Goal: Task Accomplishment & Management: Manage account settings

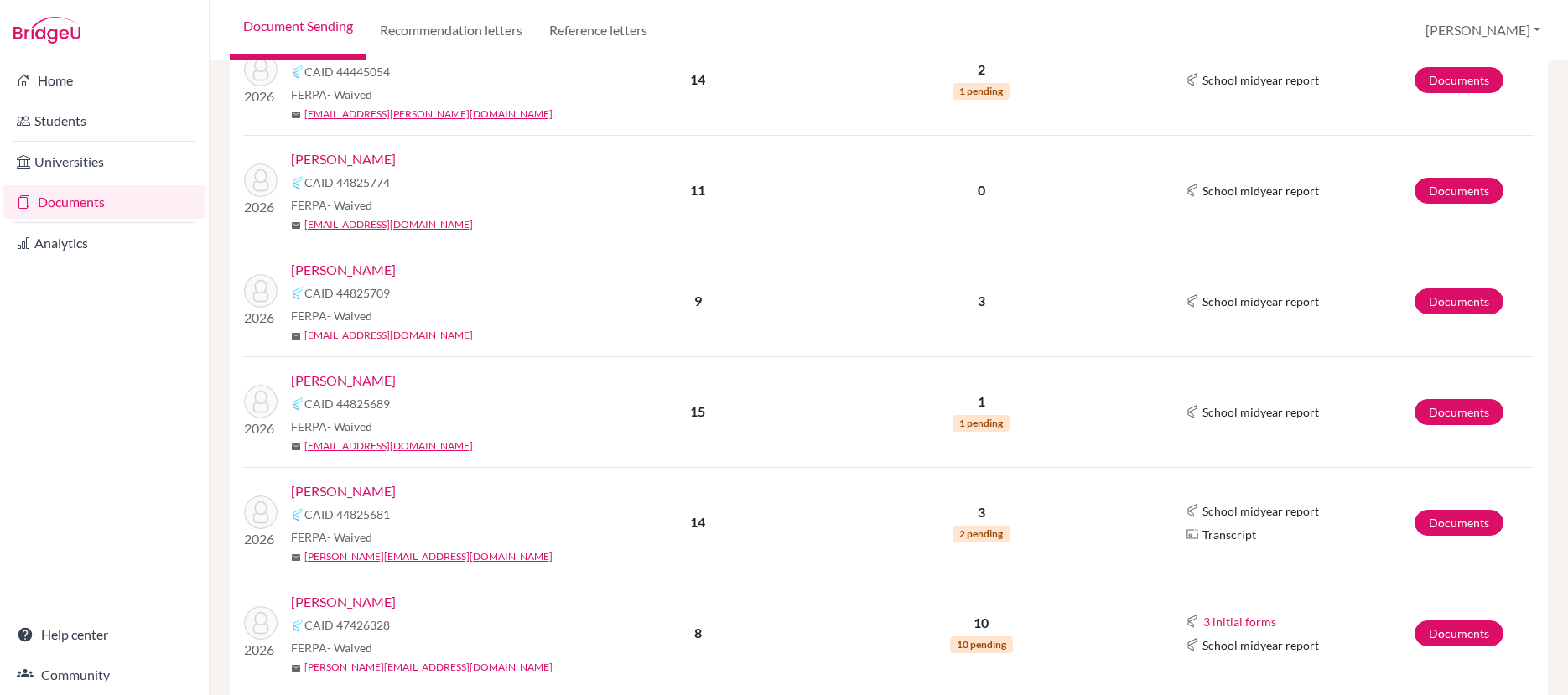
scroll to position [611, 0]
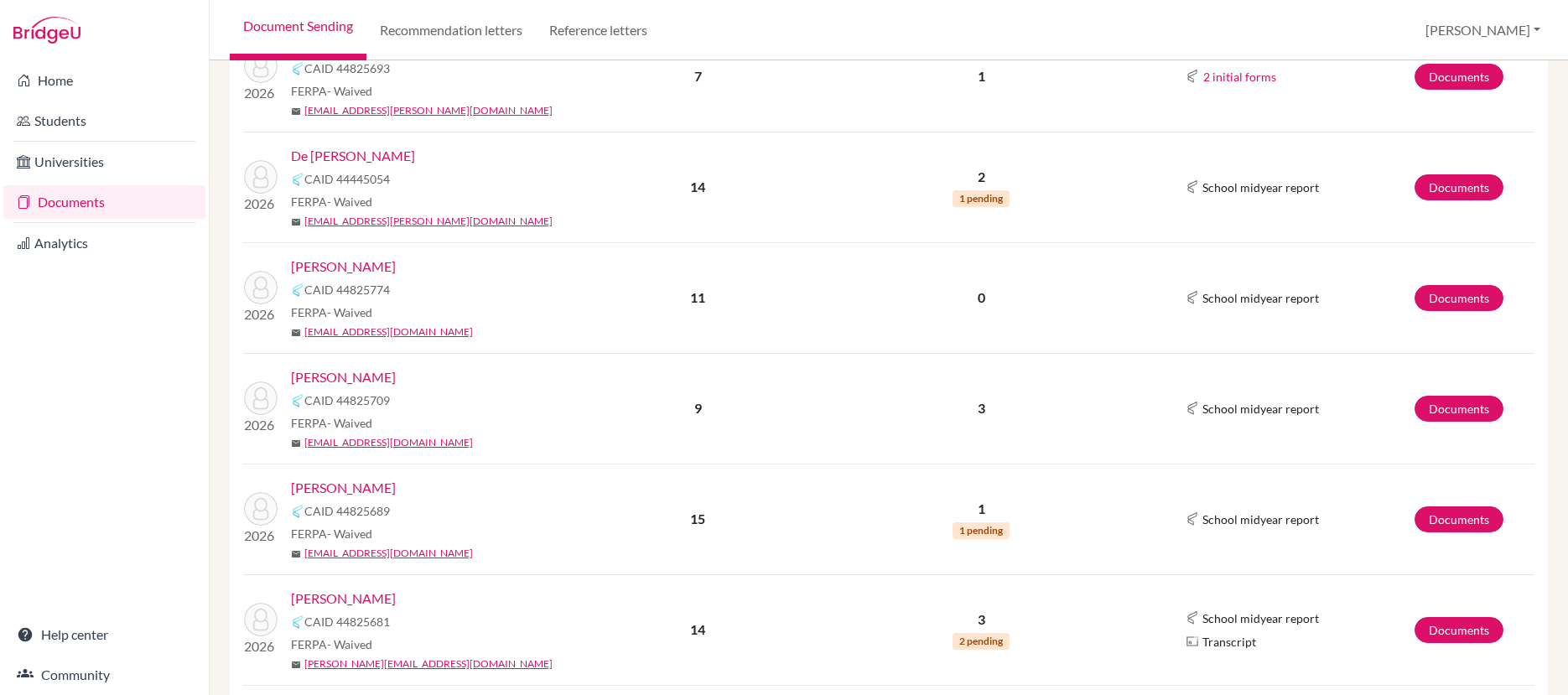
click at [375, 161] on link "De [PERSON_NAME]" at bounding box center [353, 156] width 124 height 20
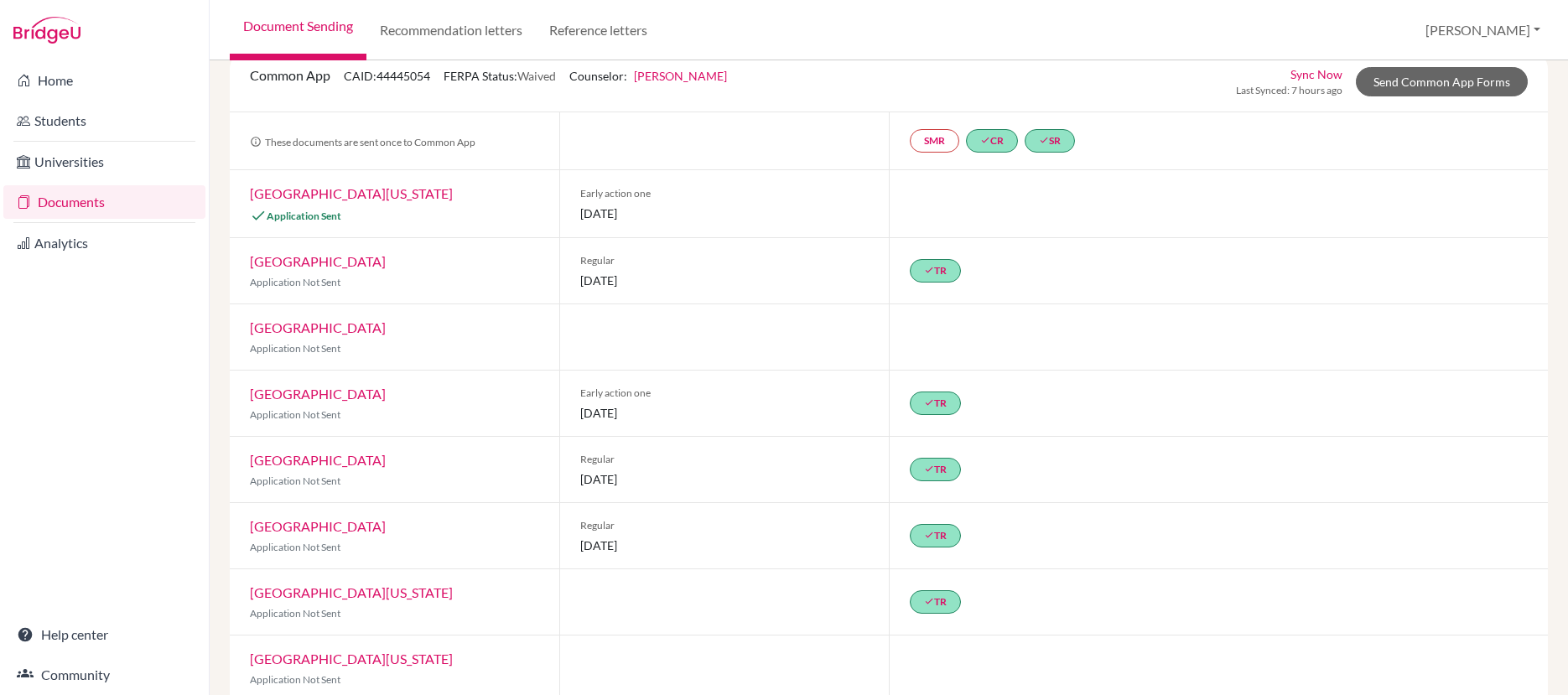
scroll to position [99, 0]
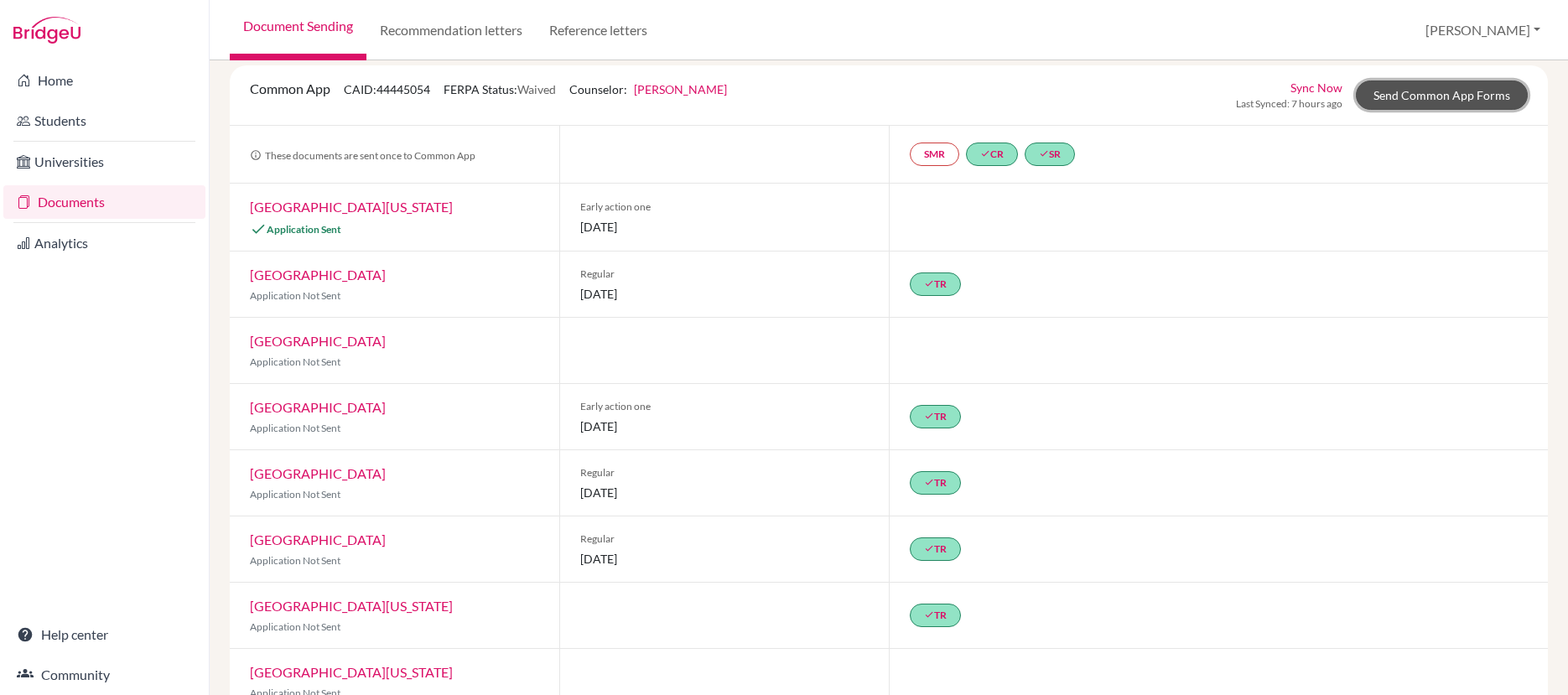
click at [1403, 100] on link "Send Common App Forms" at bounding box center [1441, 95] width 171 height 29
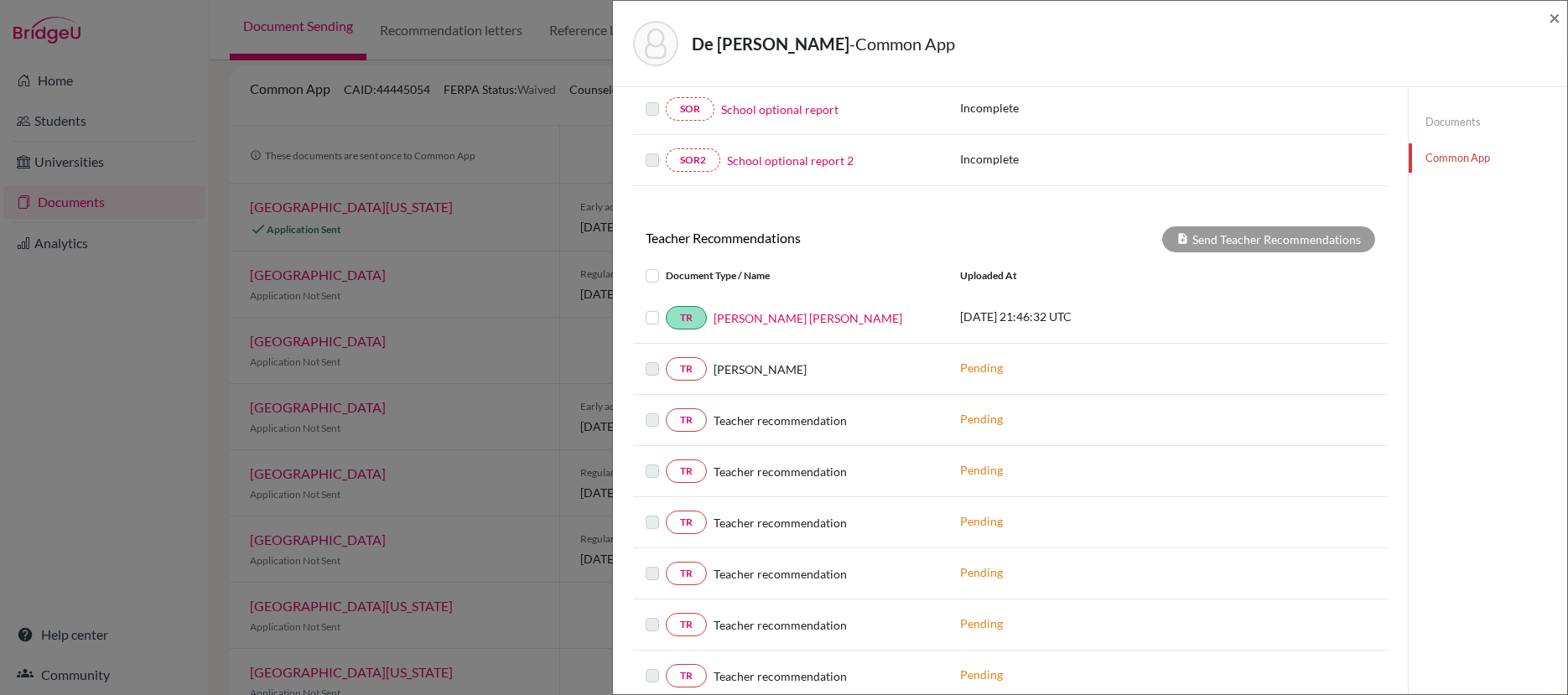
scroll to position [528, 0]
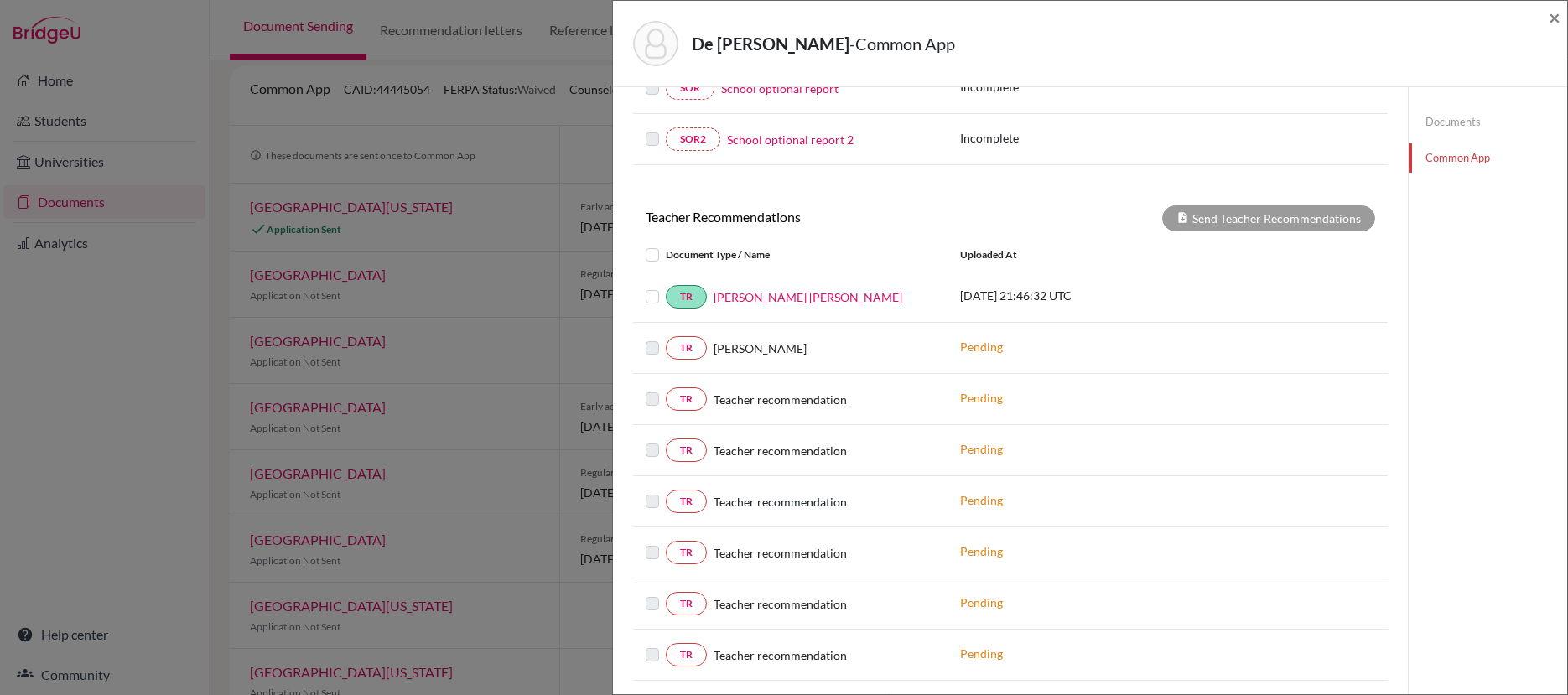
click at [665, 287] on label at bounding box center [665, 287] width 0 height 0
click at [0, 0] on input "checkbox" at bounding box center [0, 0] width 0 height 0
click at [1209, 211] on button "Send Teacher Recommendations" at bounding box center [1269, 218] width 213 height 26
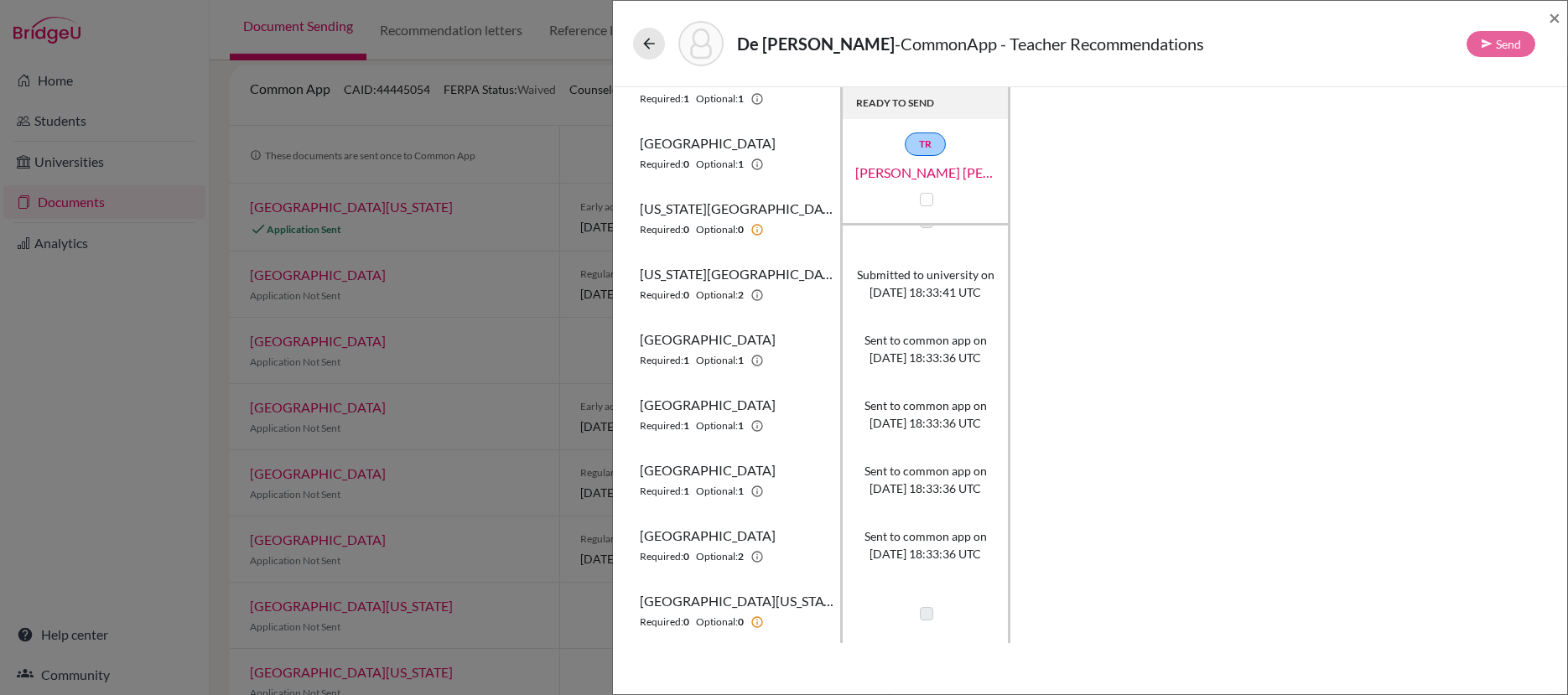
scroll to position [173, 0]
click at [1555, 19] on span "×" at bounding box center [1554, 16] width 12 height 24
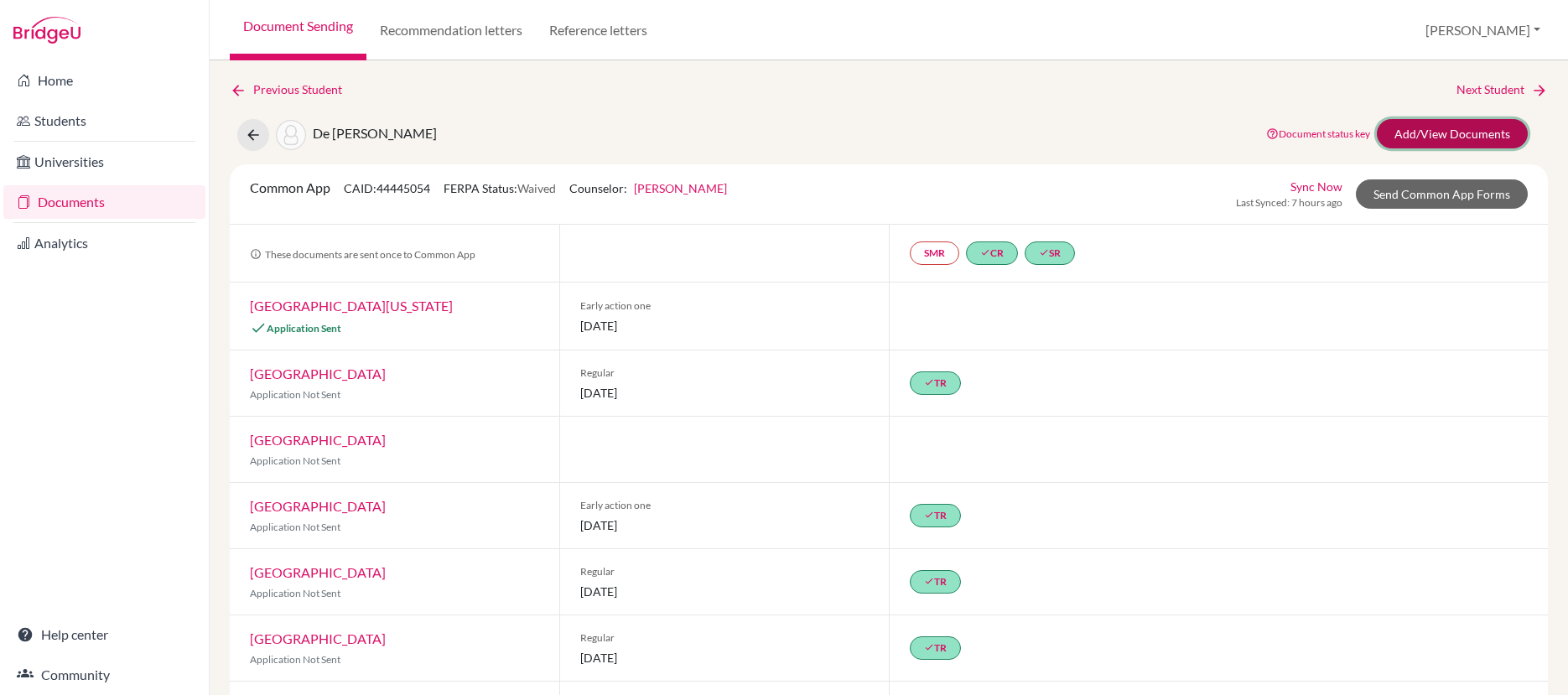
click at [1397, 136] on link "Add/View Documents" at bounding box center [1453, 134] width 151 height 29
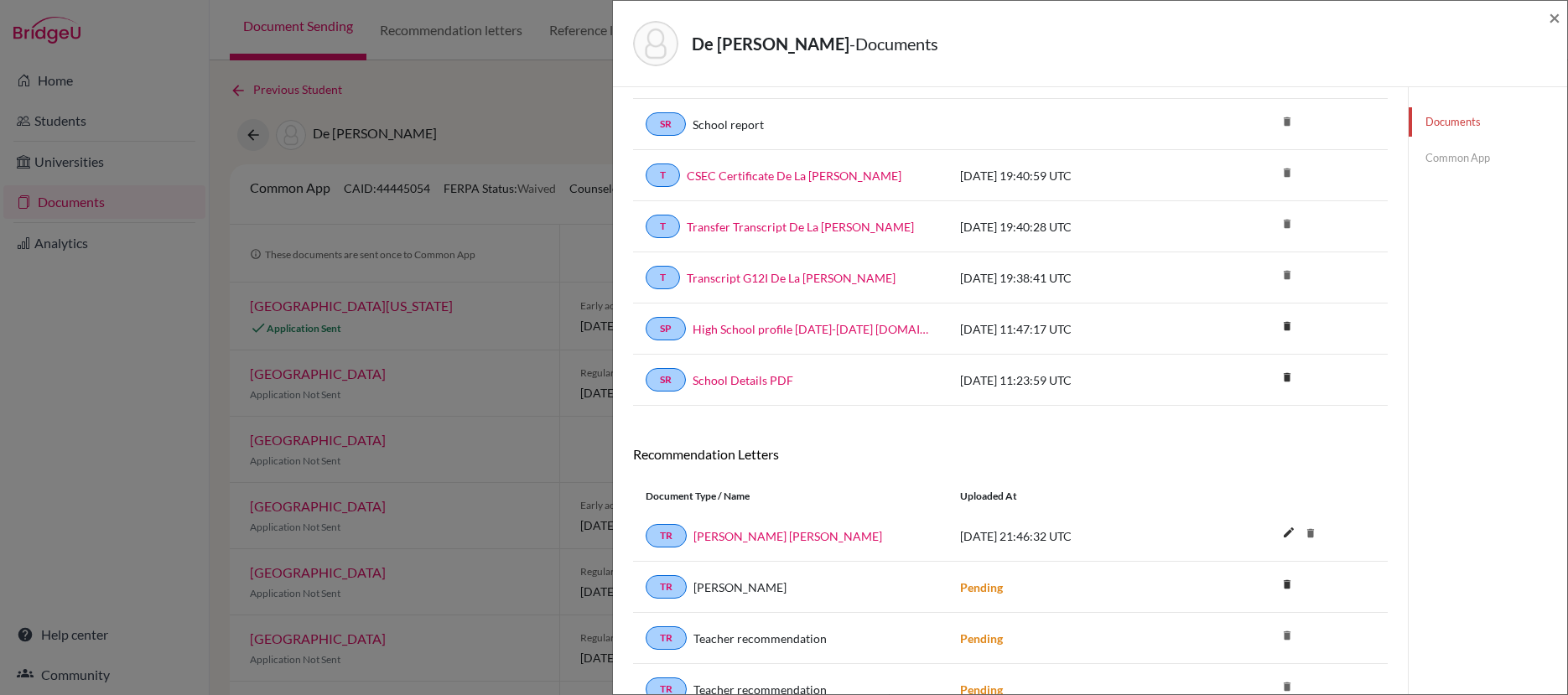
scroll to position [171, 0]
